Goal: Task Accomplishment & Management: Manage account settings

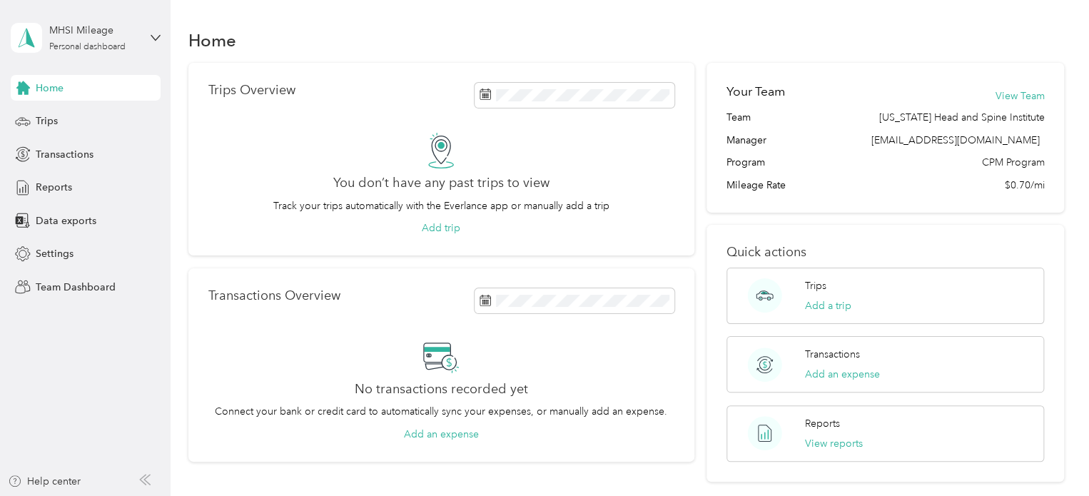
click at [49, 88] on span "Home" at bounding box center [50, 88] width 28 height 15
click at [61, 126] on div "Trips" at bounding box center [86, 121] width 150 height 26
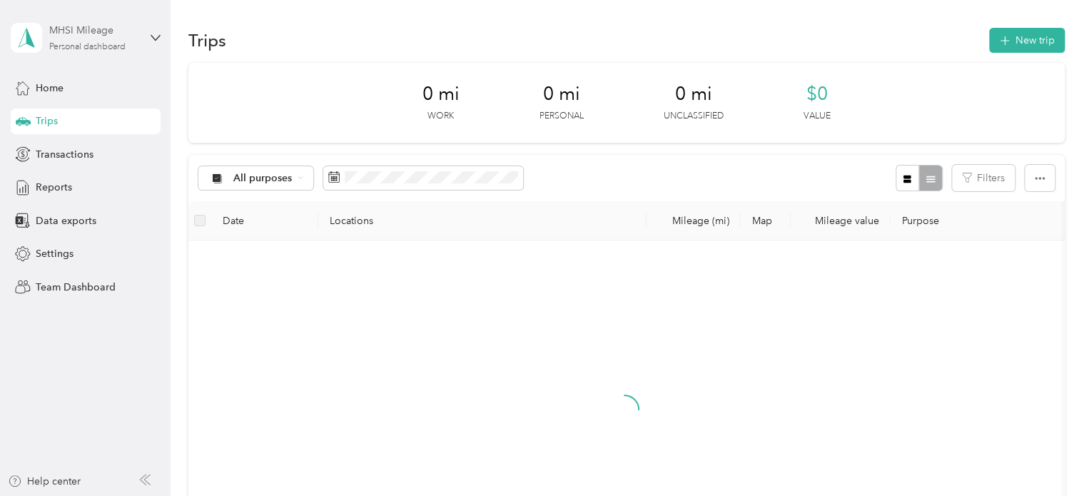
click at [90, 45] on div "Personal dashboard" at bounding box center [87, 47] width 76 height 9
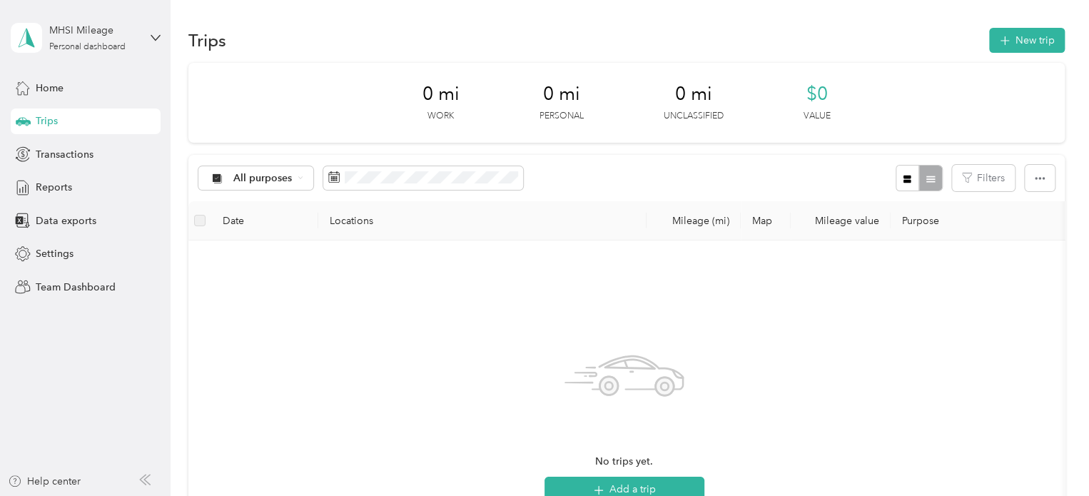
click at [91, 113] on div "Team dashboard" at bounding box center [61, 117] width 76 height 15
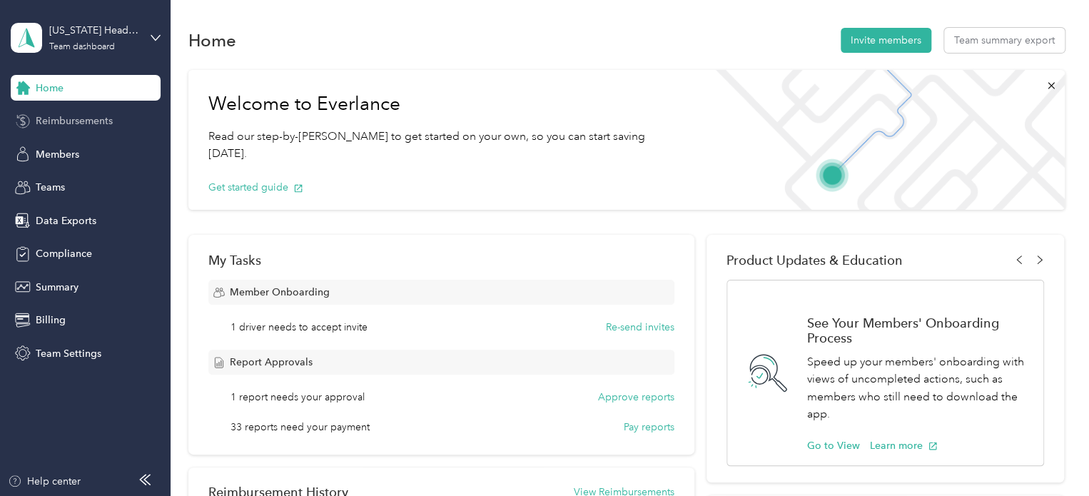
click at [59, 110] on div "Reimbursements" at bounding box center [86, 121] width 150 height 26
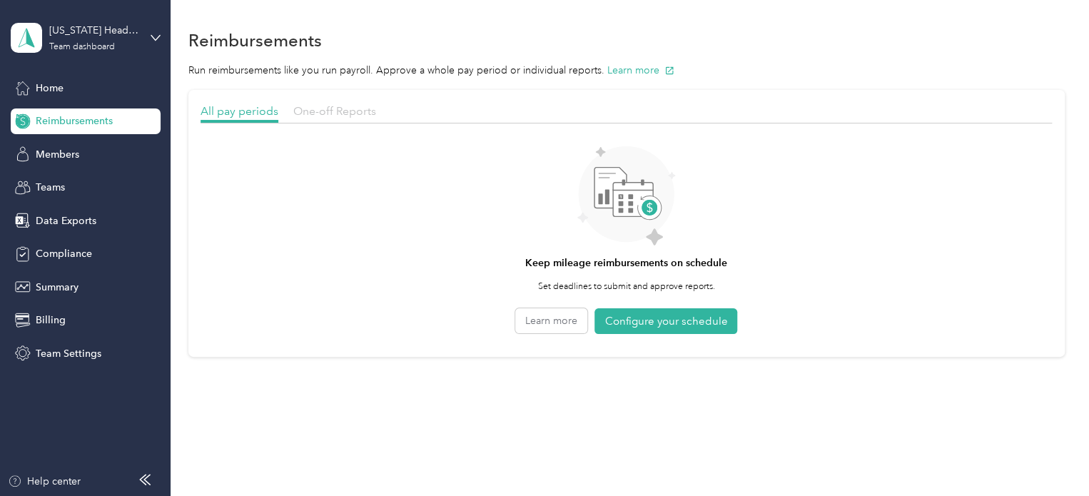
click at [339, 105] on span "One-off Reports" at bounding box center [334, 111] width 83 height 14
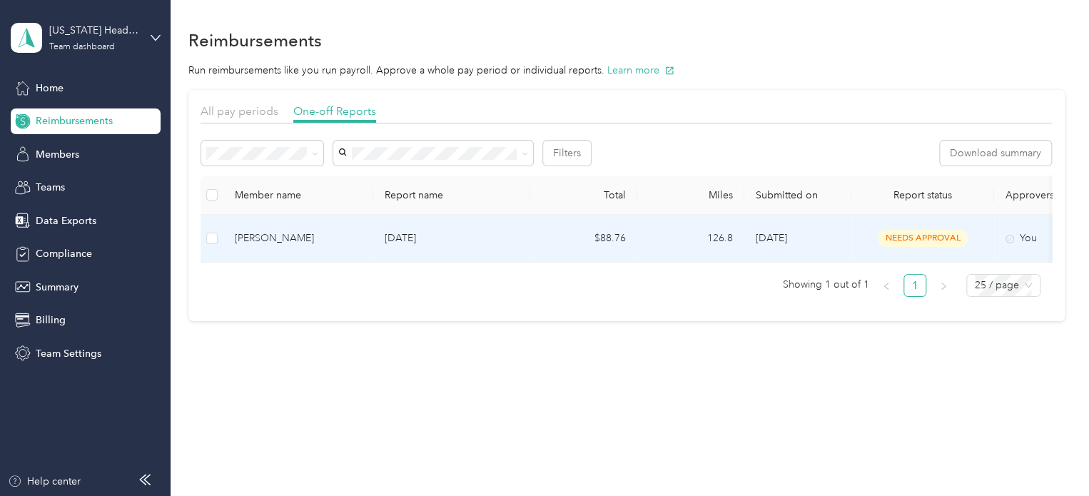
click at [1026, 245] on div "You" at bounding box center [1065, 238] width 120 height 16
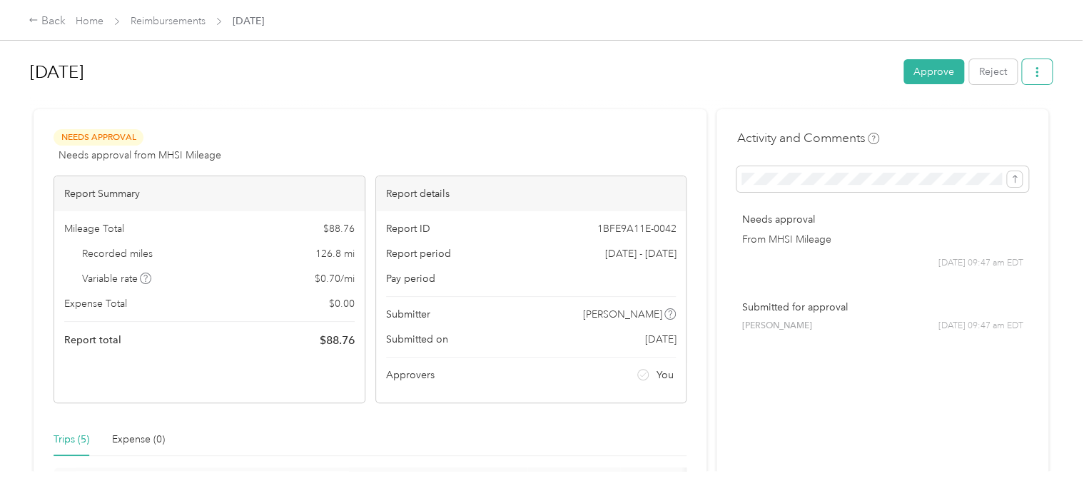
click at [1033, 75] on icon "button" at bounding box center [1037, 72] width 10 height 10
click at [1008, 120] on span "Download" at bounding box center [992, 123] width 47 height 15
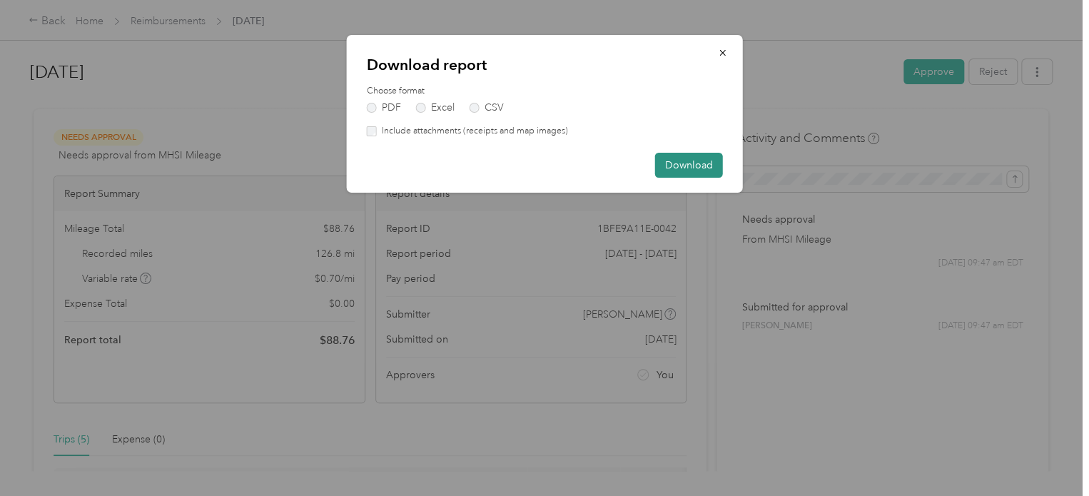
click at [676, 159] on button "Download" at bounding box center [689, 165] width 68 height 25
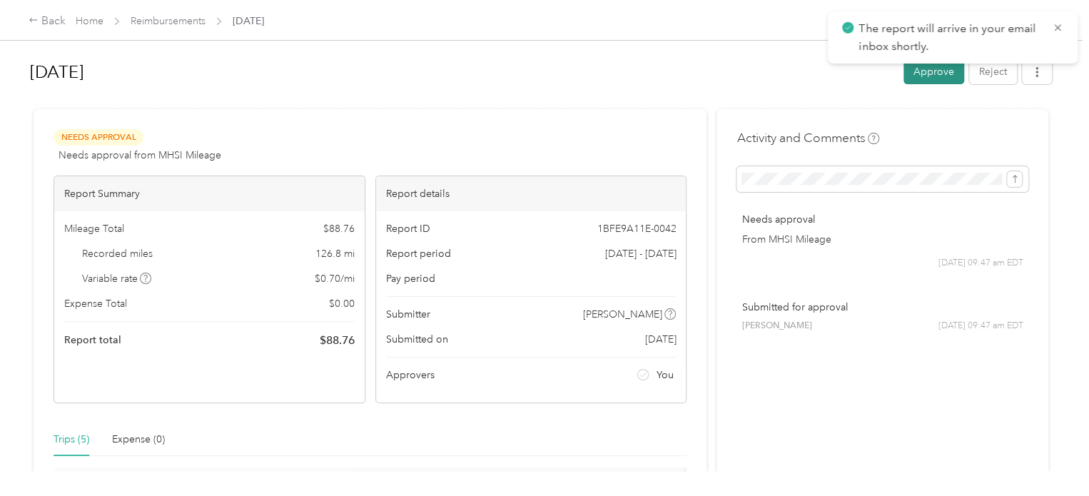
click at [925, 79] on button "Approve" at bounding box center [933, 71] width 61 height 25
